Goal: Task Accomplishment & Management: Manage account settings

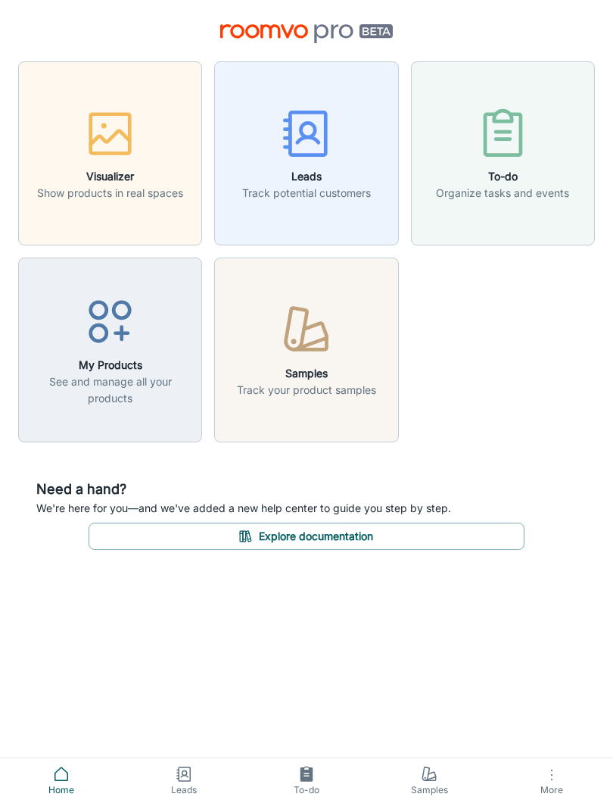
click at [329, 164] on div "button" at bounding box center [306, 136] width 129 height 63
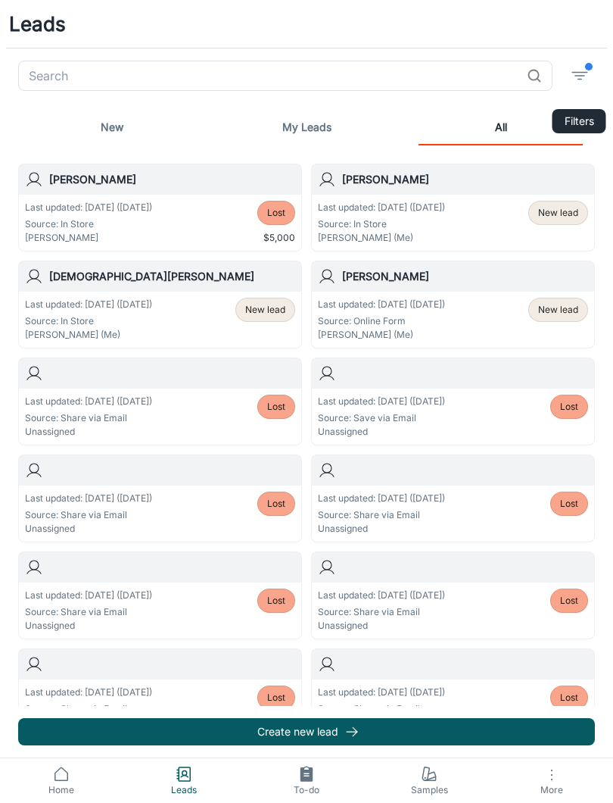
click at [581, 77] on icon "filter" at bounding box center [580, 76] width 18 height 18
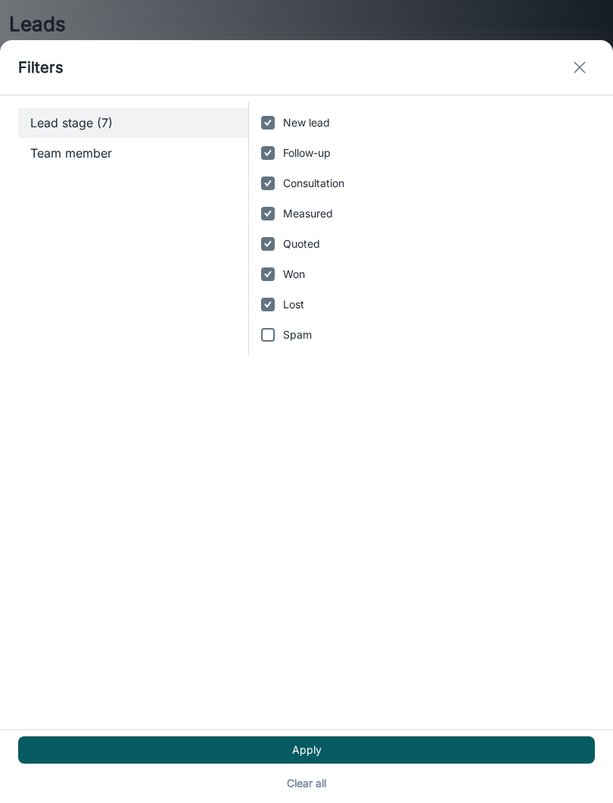
click at [282, 301] on input "Lost" at bounding box center [268, 304] width 30 height 30
checkbox input "false"
click at [574, 61] on icon "exit" at bounding box center [580, 67] width 18 height 18
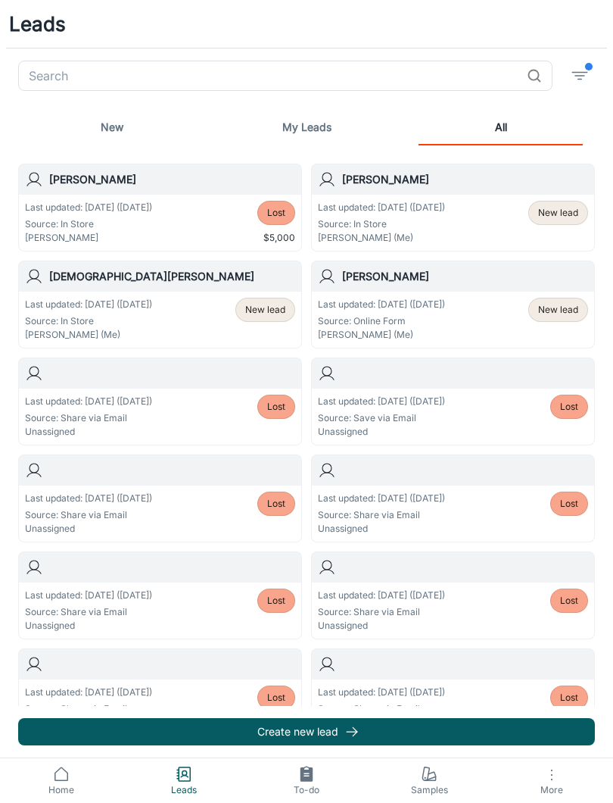
click at [575, 73] on line "filter" at bounding box center [579, 73] width 15 height 0
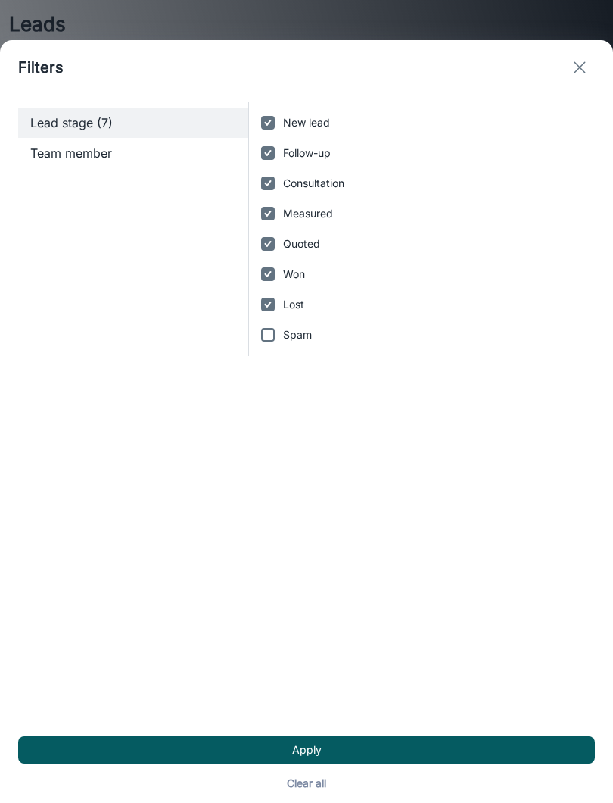
click at [270, 295] on input "Lost" at bounding box center [268, 304] width 30 height 30
checkbox input "false"
click at [585, 63] on line "exit" at bounding box center [580, 67] width 11 height 11
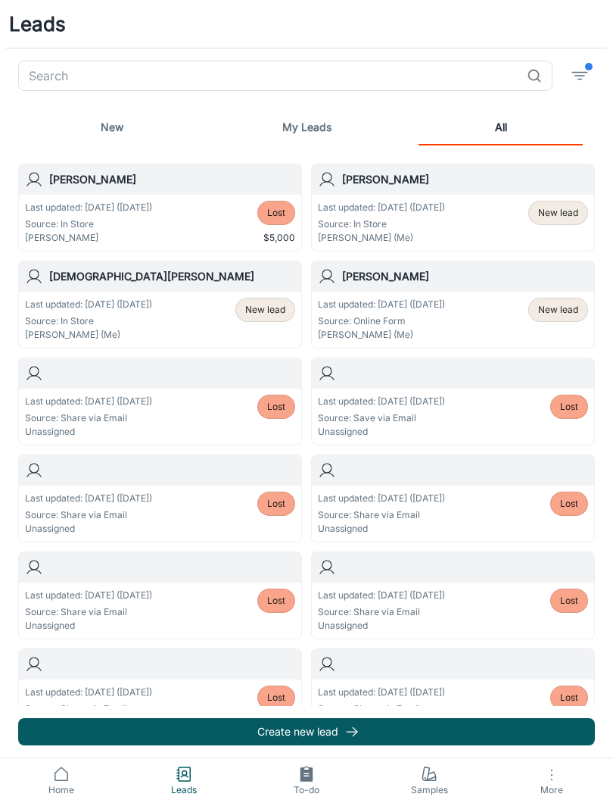
click at [592, 64] on span "filter" at bounding box center [589, 67] width 8 height 8
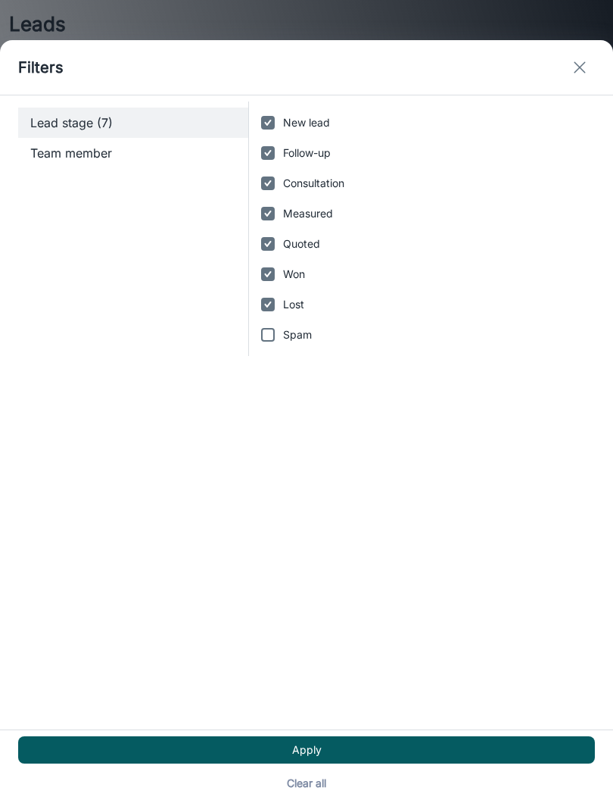
click at [270, 311] on input "Lost" at bounding box center [268, 304] width 30 height 30
checkbox input "false"
click at [322, 738] on button "Apply" at bounding box center [306, 749] width 577 height 27
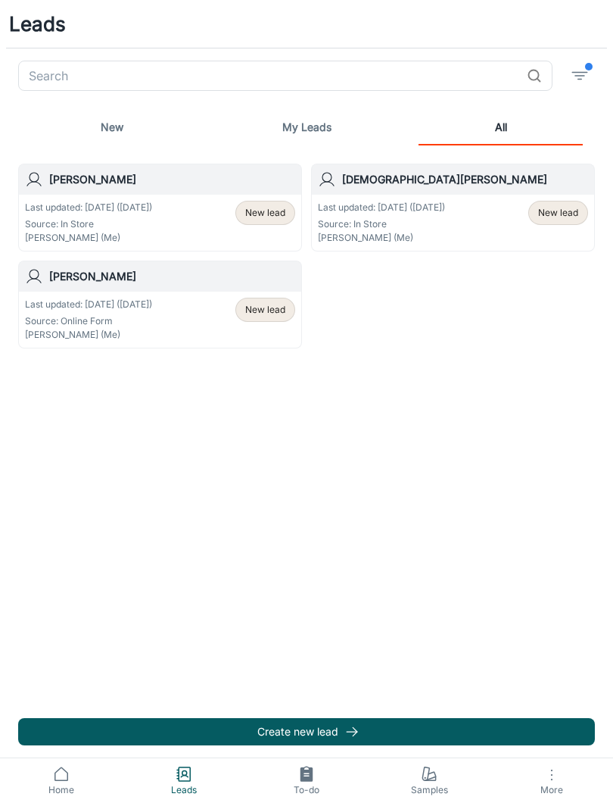
click at [48, 316] on p "Source: Online Form" at bounding box center [88, 321] width 127 height 14
